Goal: Task Accomplishment & Management: Use online tool/utility

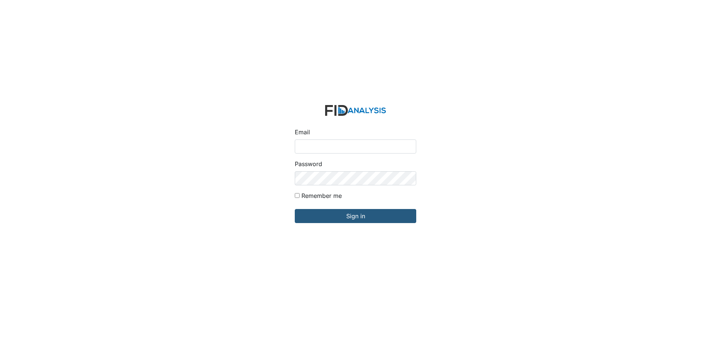
click at [303, 143] on input "Email" at bounding box center [356, 147] width 122 height 14
type input "APOPE@LIFEINCORPORATED.COM"
click at [295, 209] on input "Sign in" at bounding box center [356, 216] width 122 height 14
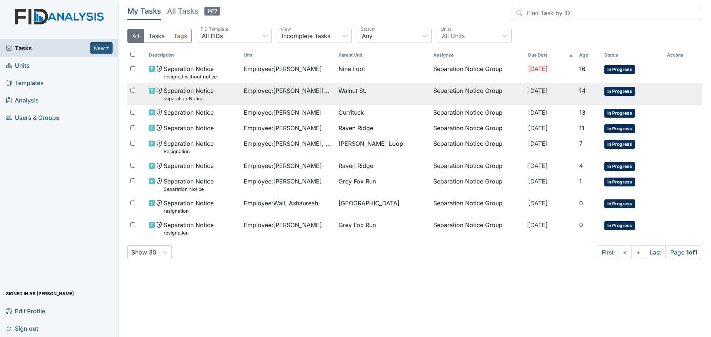
click at [298, 92] on span "Employee : [PERSON_NAME][GEOGRAPHIC_DATA]" at bounding box center [288, 90] width 89 height 9
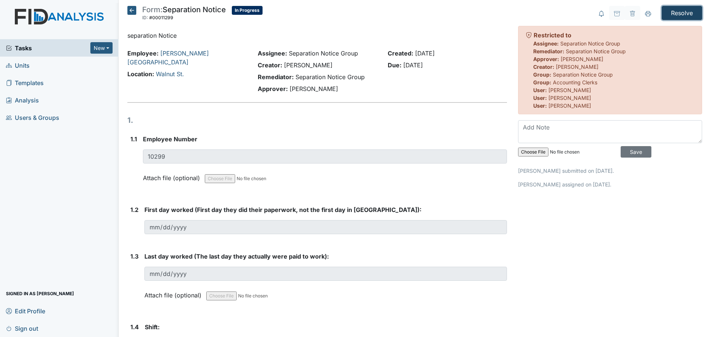
click at [682, 15] on input "Resolve" at bounding box center [682, 13] width 40 height 14
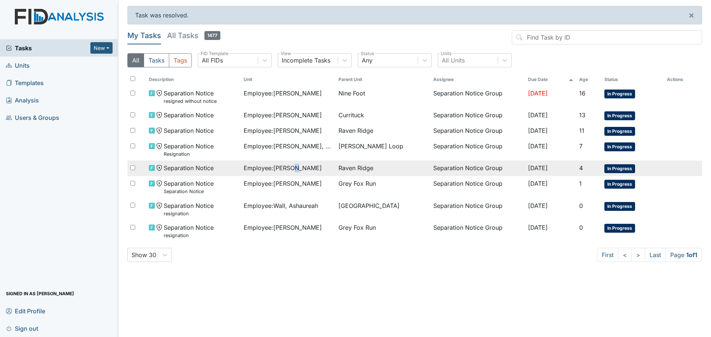
click at [295, 170] on span "Employee : Harvey, Brian" at bounding box center [283, 168] width 78 height 9
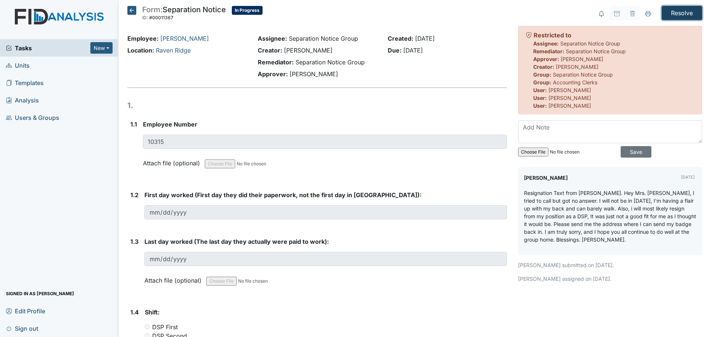
click at [682, 13] on input "Resolve" at bounding box center [682, 13] width 40 height 14
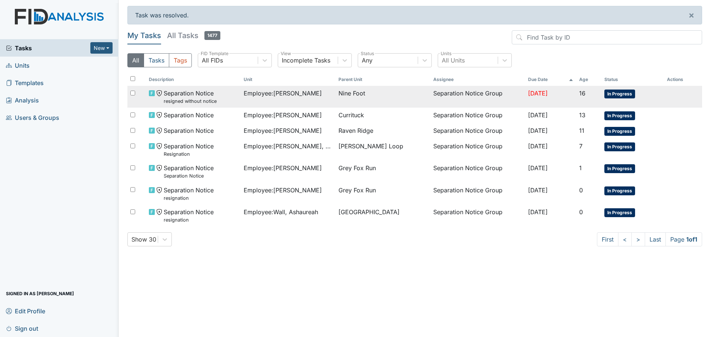
click at [300, 93] on span "Employee : King, Alaysha" at bounding box center [283, 93] width 78 height 9
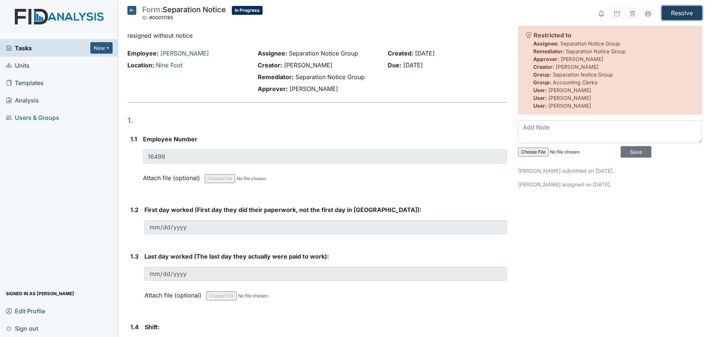
click at [675, 13] on input "Resolve" at bounding box center [682, 13] width 40 height 14
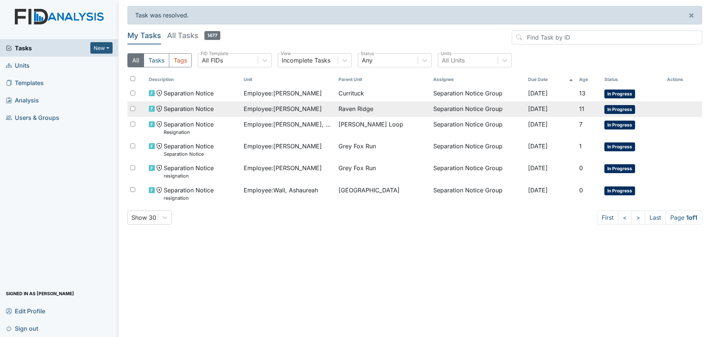
click at [320, 108] on div "Employee : Martinez, Kristal" at bounding box center [288, 108] width 89 height 9
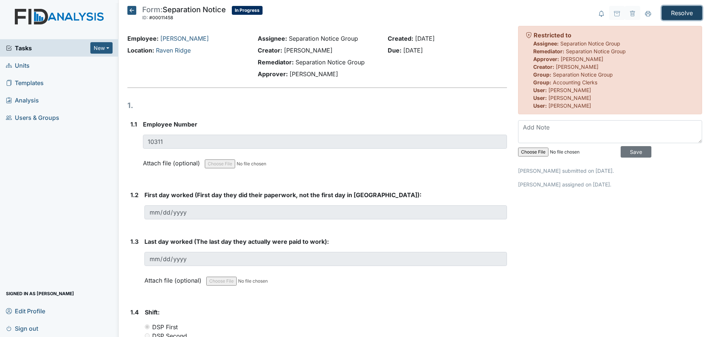
click at [679, 14] on input "Resolve" at bounding box center [682, 13] width 40 height 14
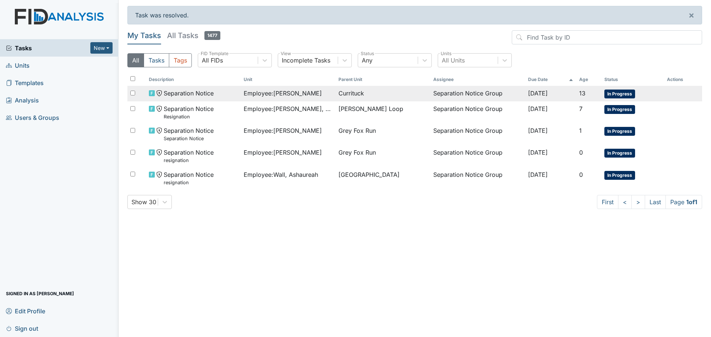
click at [301, 93] on span "Employee : Morgan, Ramona" at bounding box center [283, 93] width 78 height 9
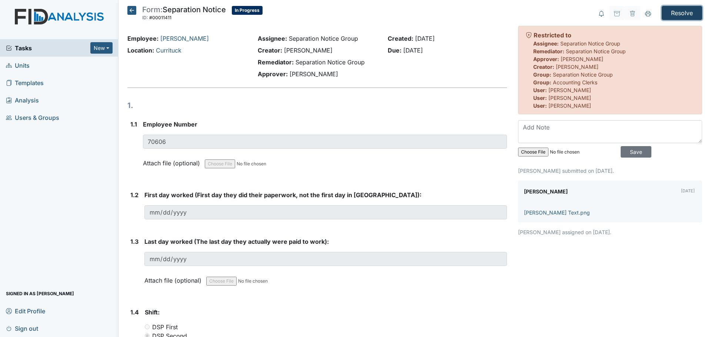
click at [676, 11] on input "Resolve" at bounding box center [682, 13] width 40 height 14
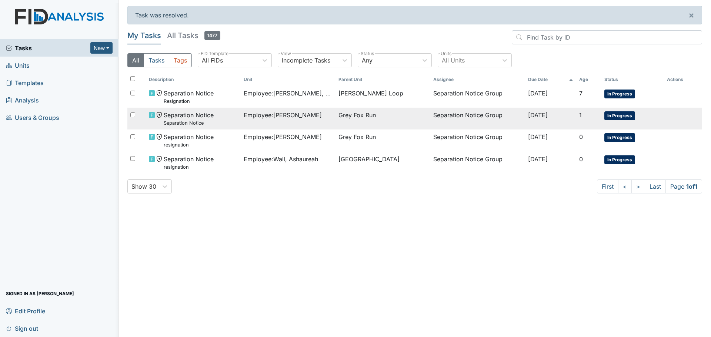
click at [357, 115] on span "Grey Fox Run" at bounding box center [357, 115] width 37 height 9
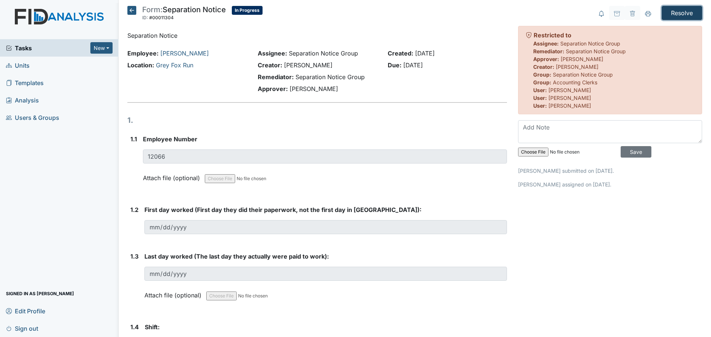
click at [674, 11] on input "Resolve" at bounding box center [682, 13] width 40 height 14
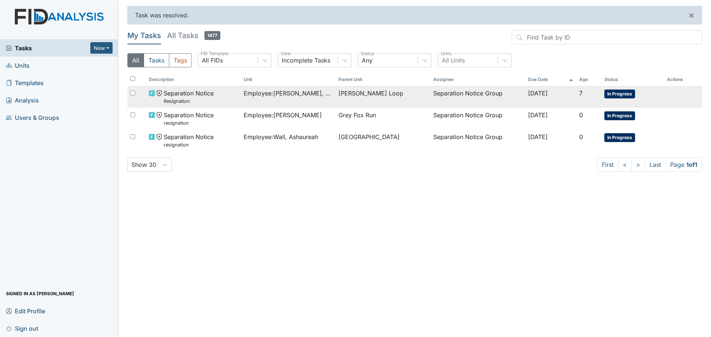
click at [321, 94] on span "Employee : Ruiz Rivera, Martha" at bounding box center [288, 93] width 89 height 9
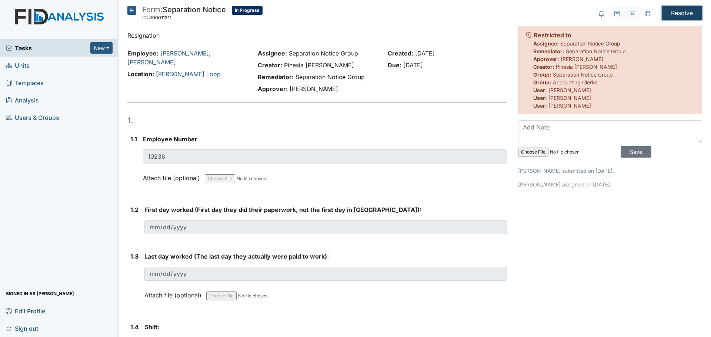
click at [670, 14] on input "Resolve" at bounding box center [682, 13] width 40 height 14
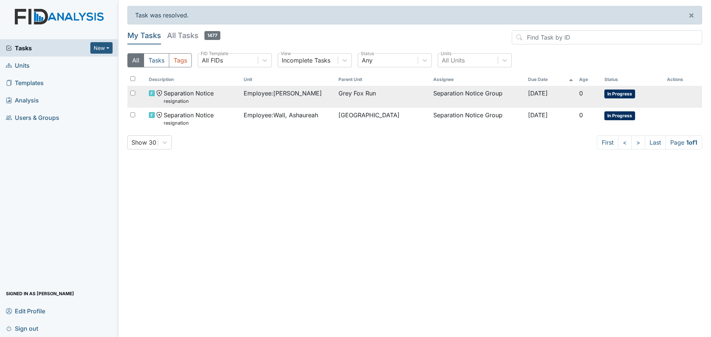
click at [309, 94] on span "Employee : Kinder, Christine" at bounding box center [283, 93] width 78 height 9
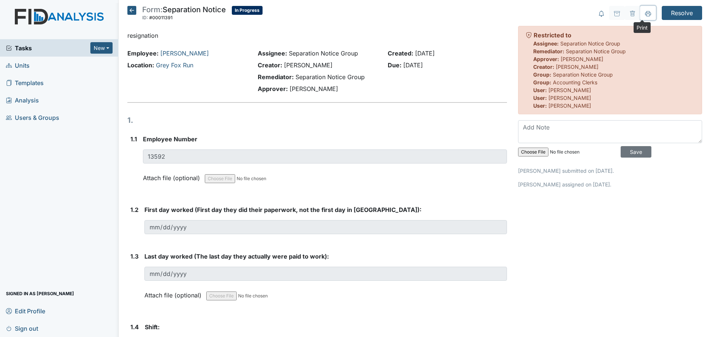
click at [645, 14] on icon at bounding box center [648, 14] width 6 height 6
click at [130, 10] on icon at bounding box center [131, 10] width 9 height 9
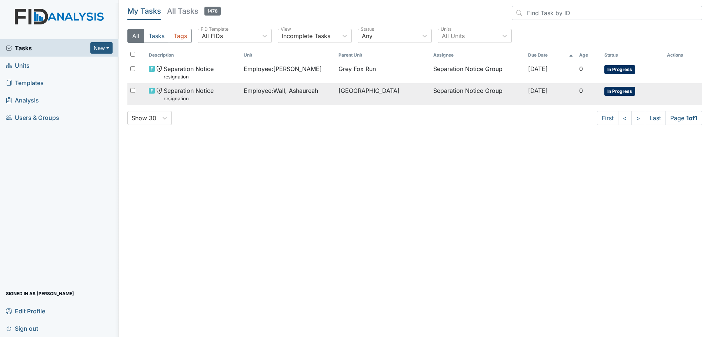
click at [299, 91] on span "Employee : Wall, Ashaureah" at bounding box center [281, 90] width 74 height 9
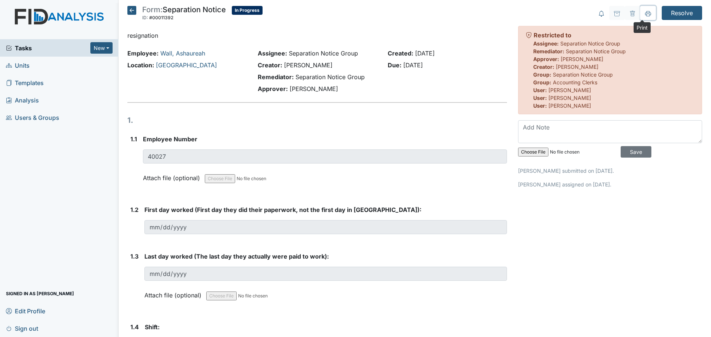
click at [646, 15] on icon at bounding box center [648, 15] width 4 height 3
click at [681, 15] on input "Resolve" at bounding box center [682, 13] width 40 height 14
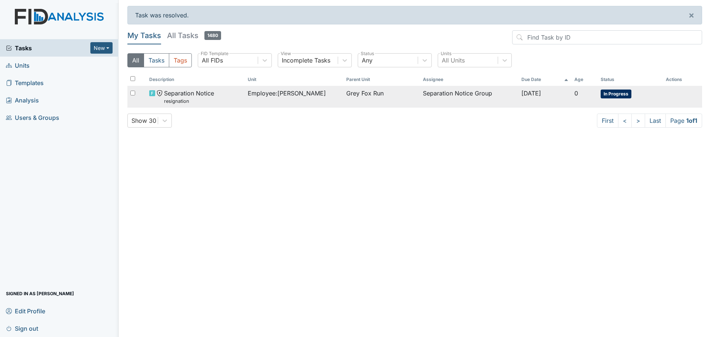
click at [296, 97] on span "Employee : Kinder, Christine" at bounding box center [287, 93] width 78 height 9
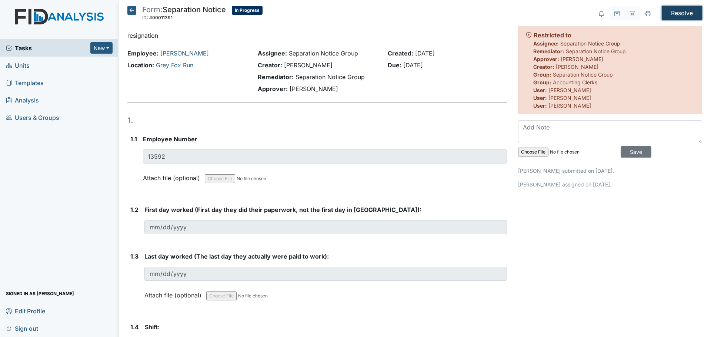
click at [679, 14] on input "Resolve" at bounding box center [682, 13] width 40 height 14
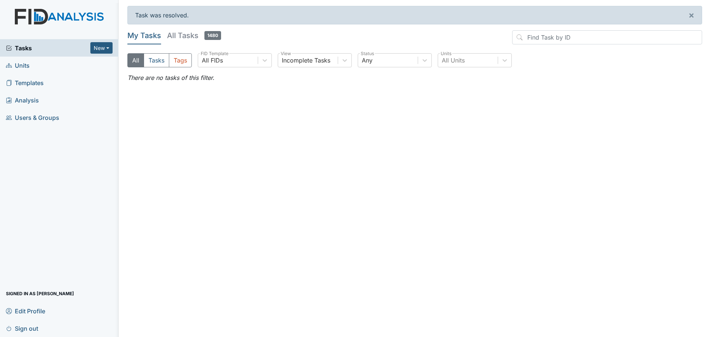
click at [36, 48] on span "Tasks" at bounding box center [48, 48] width 84 height 9
